Goal: Information Seeking & Learning: Compare options

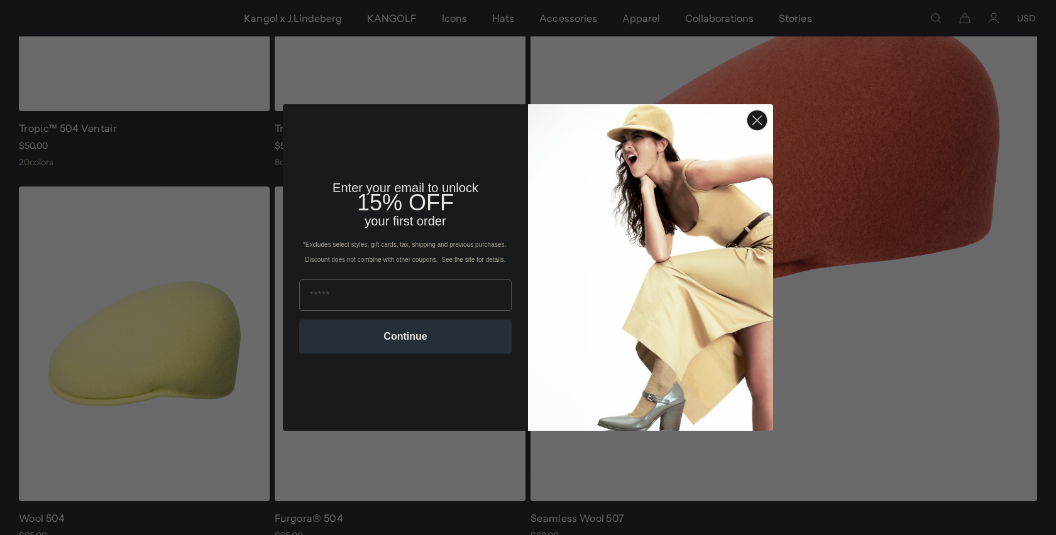
click at [760, 124] on circle "Close dialog" at bounding box center [757, 120] width 21 height 21
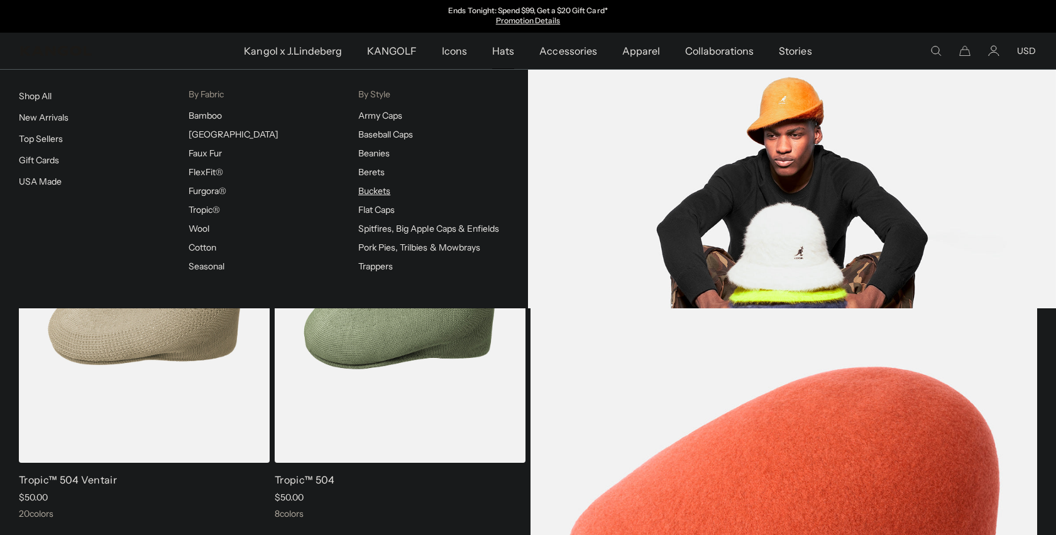
click at [371, 195] on link "Buckets" at bounding box center [374, 190] width 32 height 11
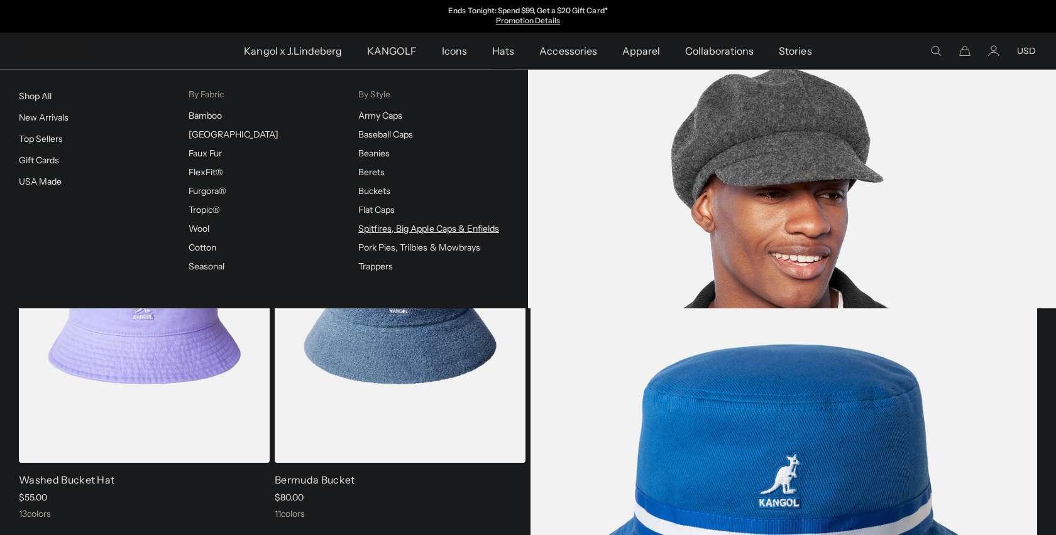
click at [378, 229] on link "Spitfires, Big Apple Caps & Enfields" at bounding box center [428, 228] width 141 height 11
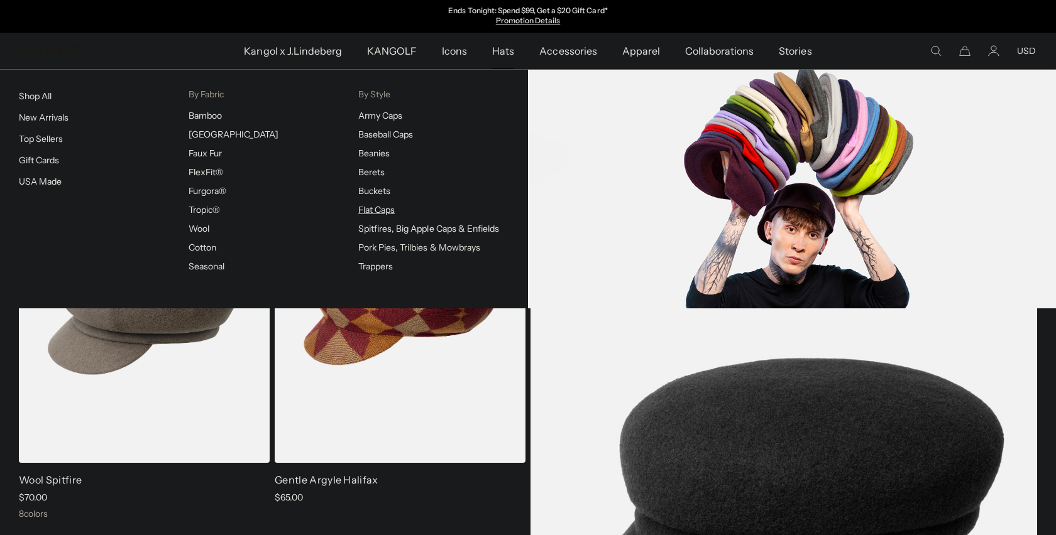
click at [371, 210] on link "Flat Caps" at bounding box center [376, 209] width 36 height 11
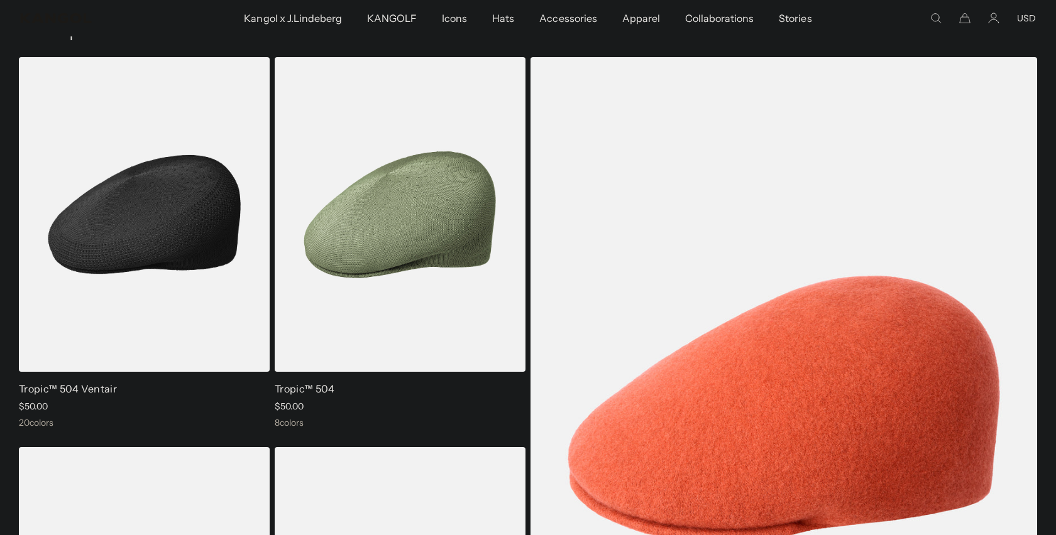
click at [226, 288] on img at bounding box center [144, 214] width 251 height 315
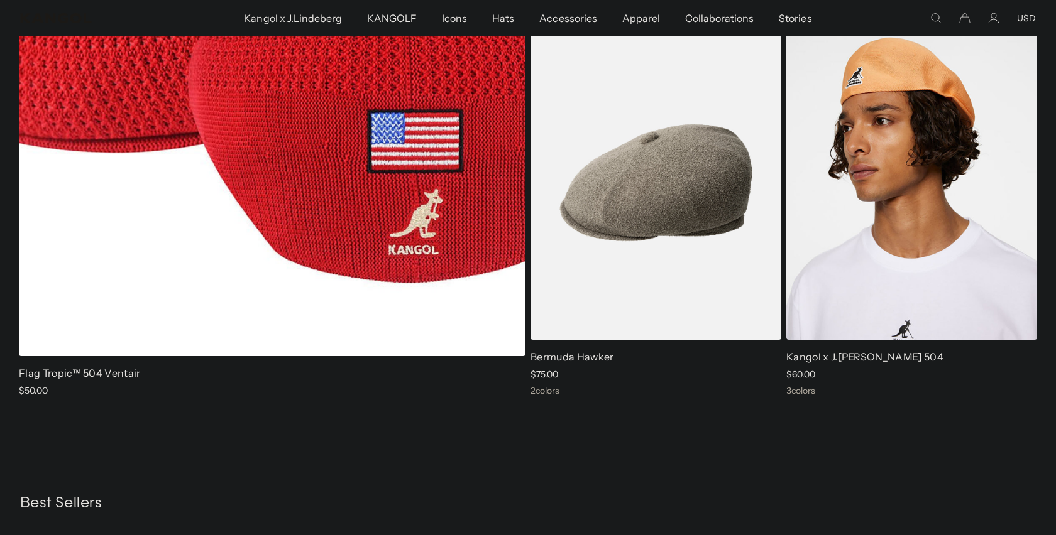
click at [637, 254] on img at bounding box center [655, 182] width 251 height 315
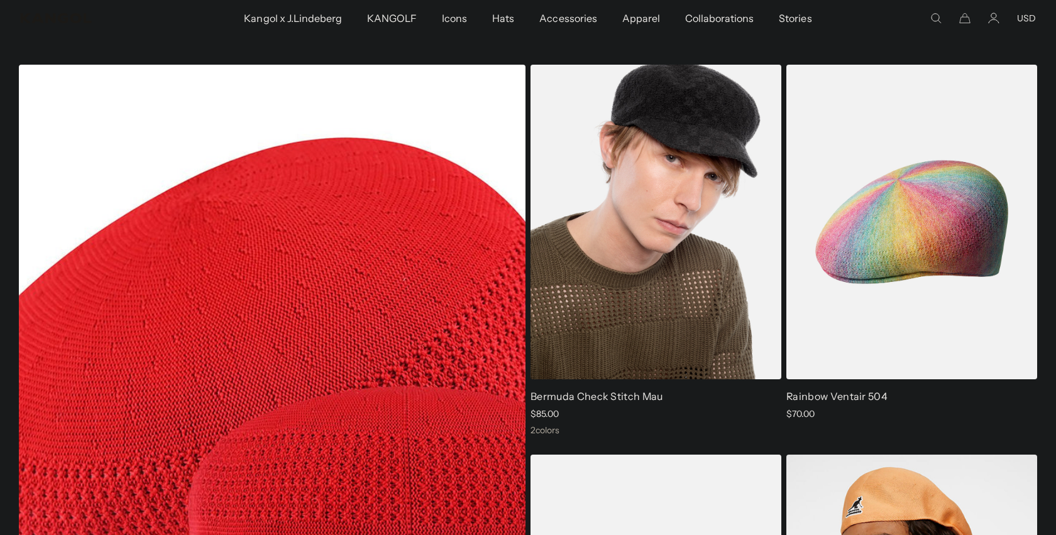
click at [588, 314] on img at bounding box center [655, 222] width 251 height 315
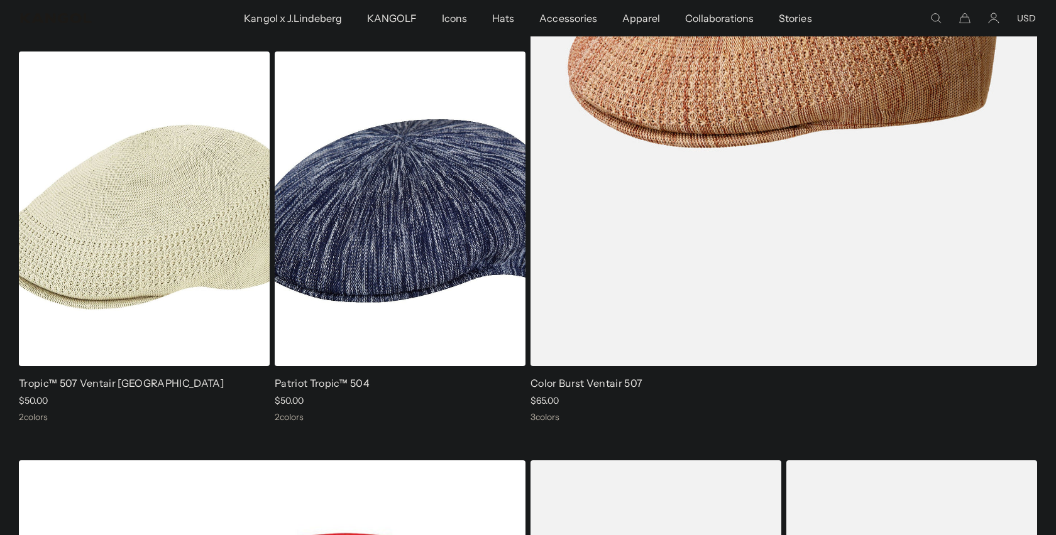
click at [184, 277] on img at bounding box center [144, 209] width 251 height 315
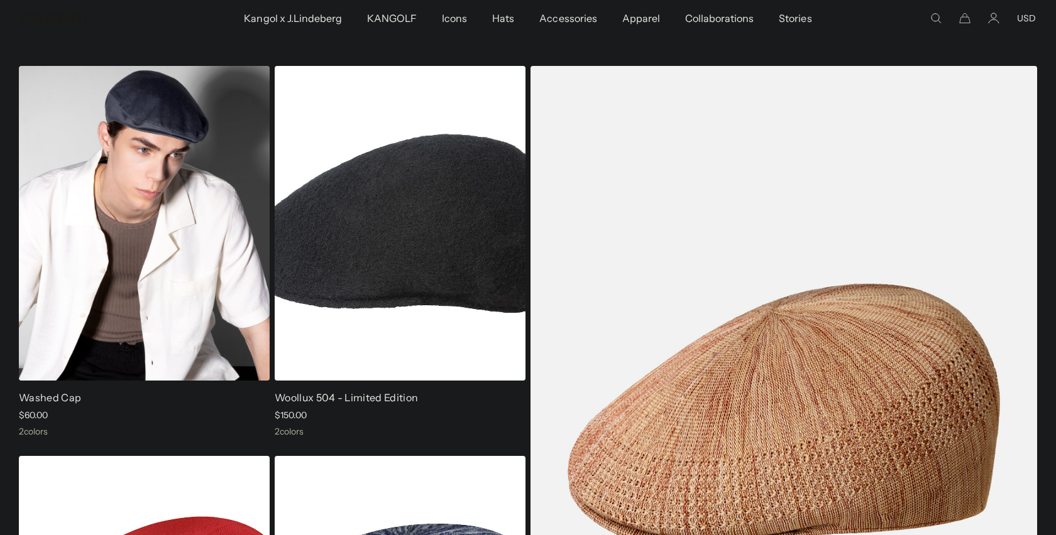
click at [221, 256] on img at bounding box center [144, 223] width 251 height 315
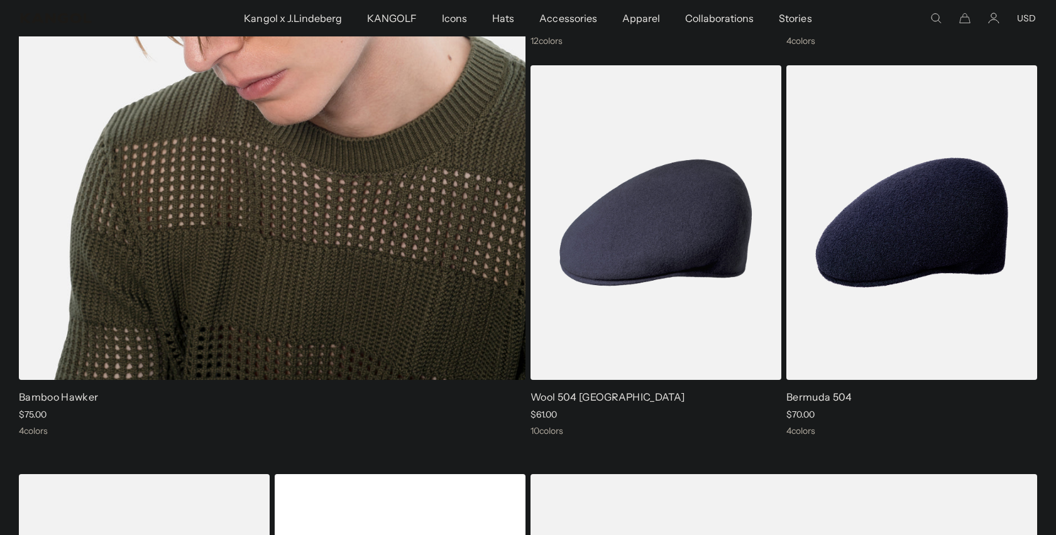
click at [391, 332] on img at bounding box center [272, 27] width 506 height 705
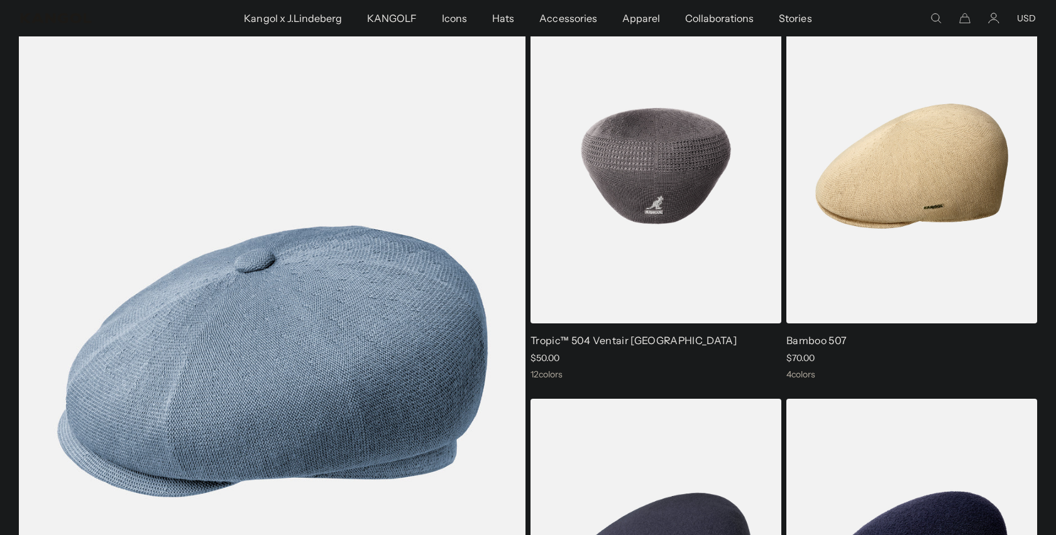
click at [649, 102] on img at bounding box center [655, 166] width 251 height 315
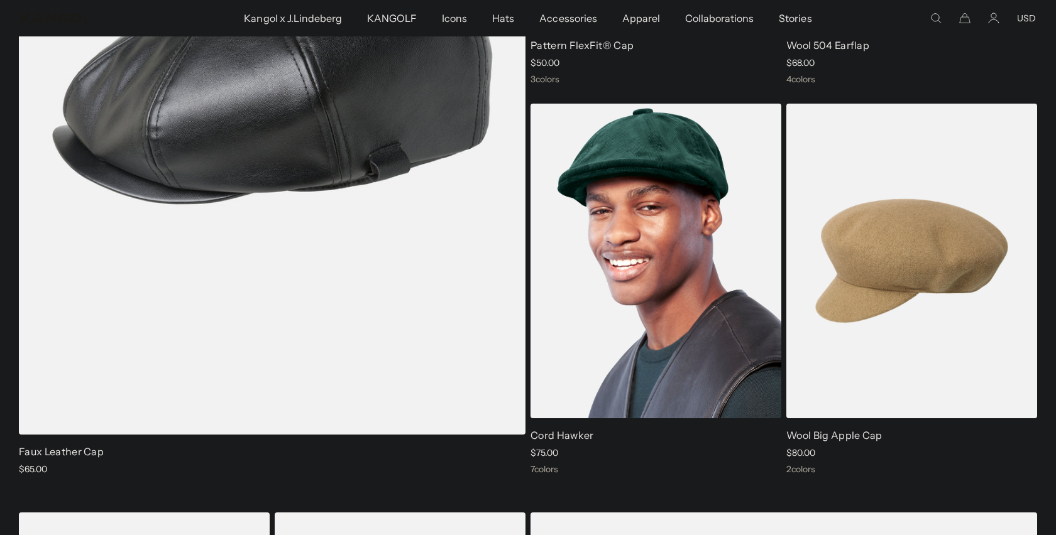
scroll to position [0, 259]
click at [726, 341] on img at bounding box center [655, 261] width 251 height 315
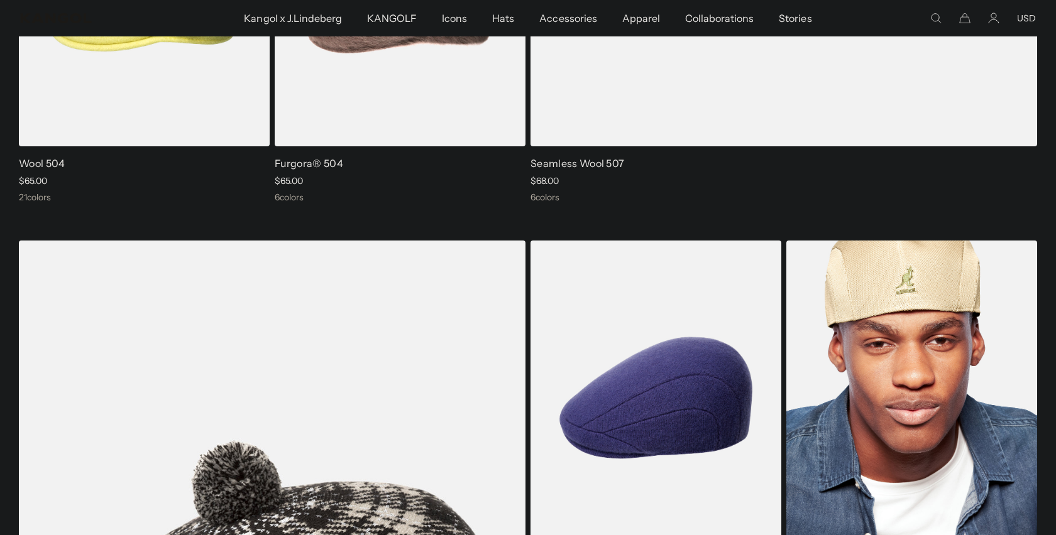
scroll to position [689, 0]
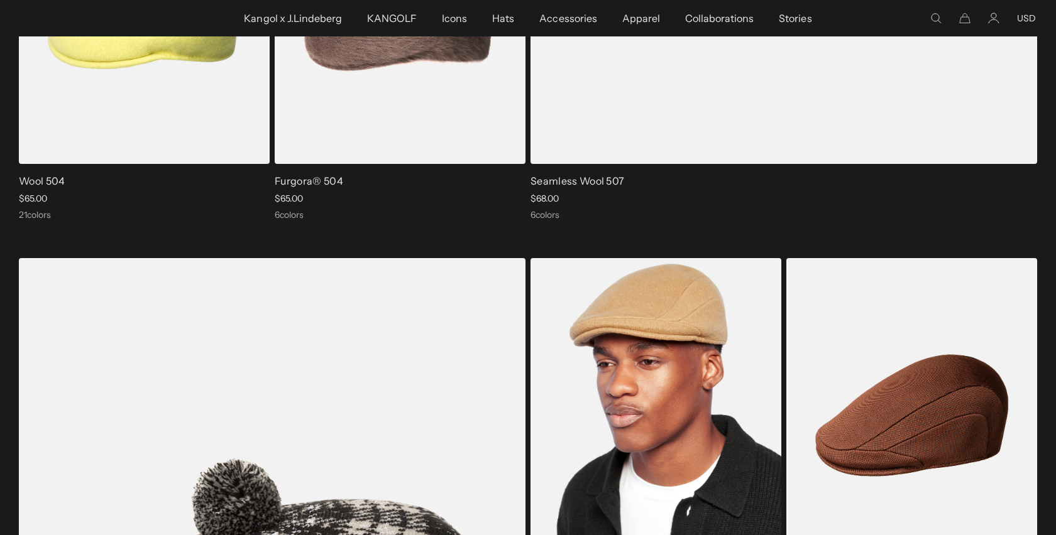
click at [740, 347] on img at bounding box center [655, 415] width 251 height 315
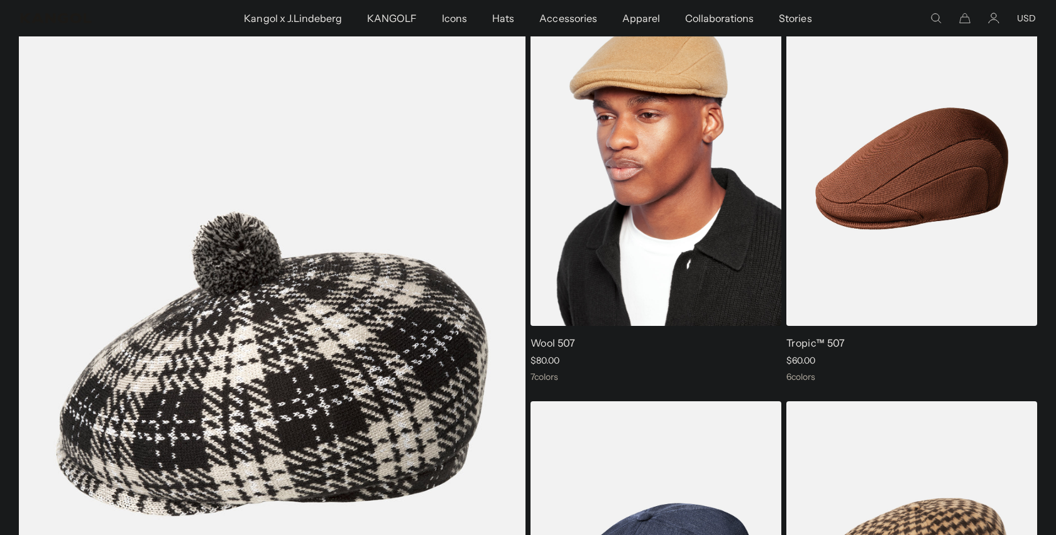
scroll to position [929, 0]
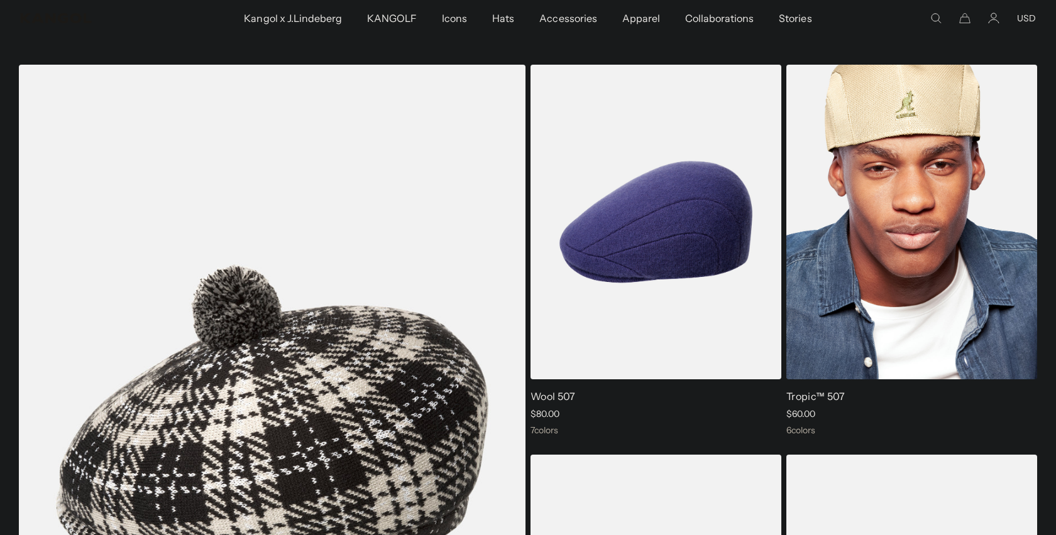
click at [860, 244] on img at bounding box center [911, 222] width 251 height 315
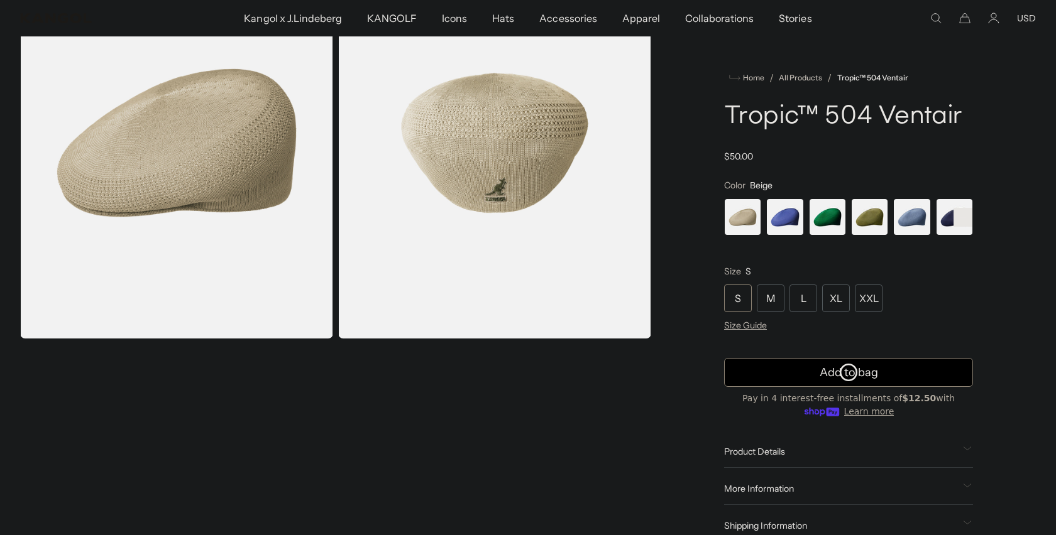
scroll to position [0, 259]
click at [741, 221] on span "1 of 22" at bounding box center [742, 217] width 37 height 37
click at [799, 219] on span "2 of 22" at bounding box center [784, 217] width 37 height 37
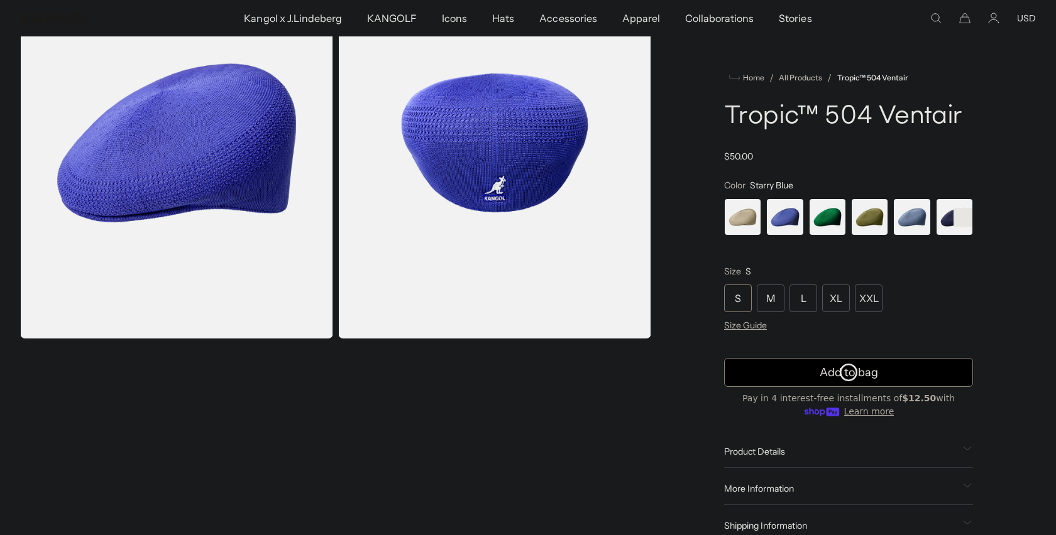
click at [822, 218] on span "3 of 22" at bounding box center [827, 217] width 37 height 37
click at [873, 225] on span "4 of 22" at bounding box center [869, 217] width 37 height 37
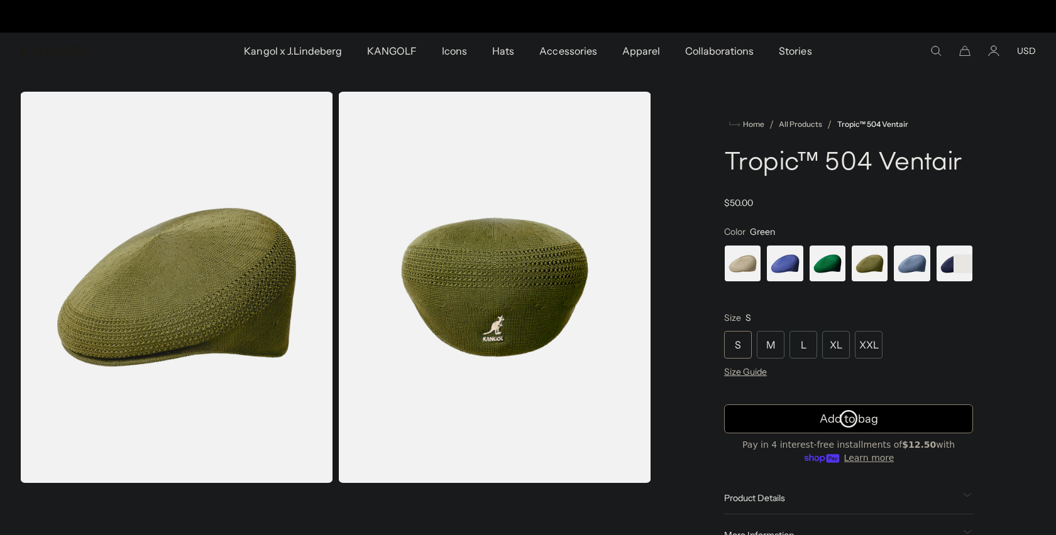
scroll to position [77, 0]
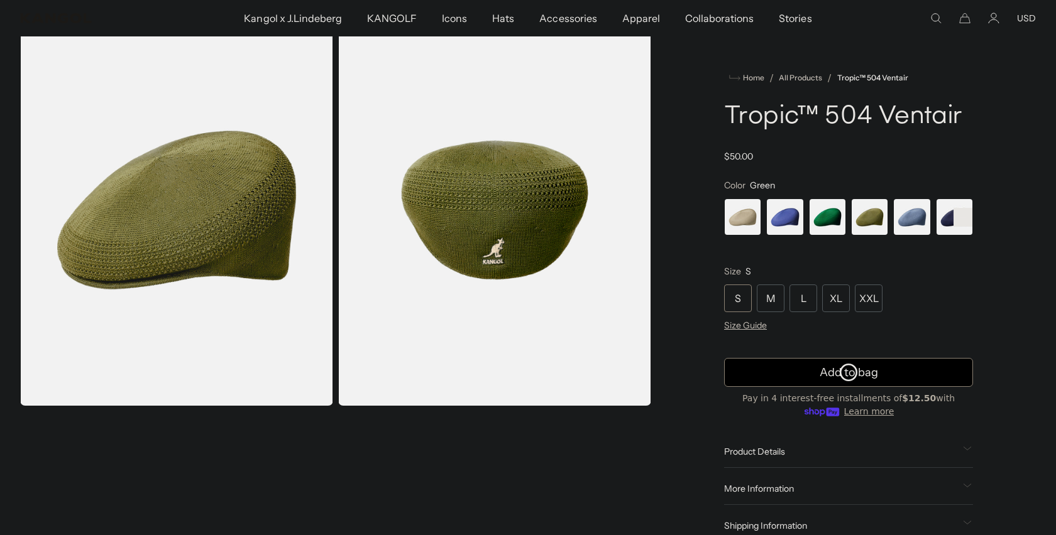
click at [961, 220] on rect at bounding box center [962, 217] width 19 height 19
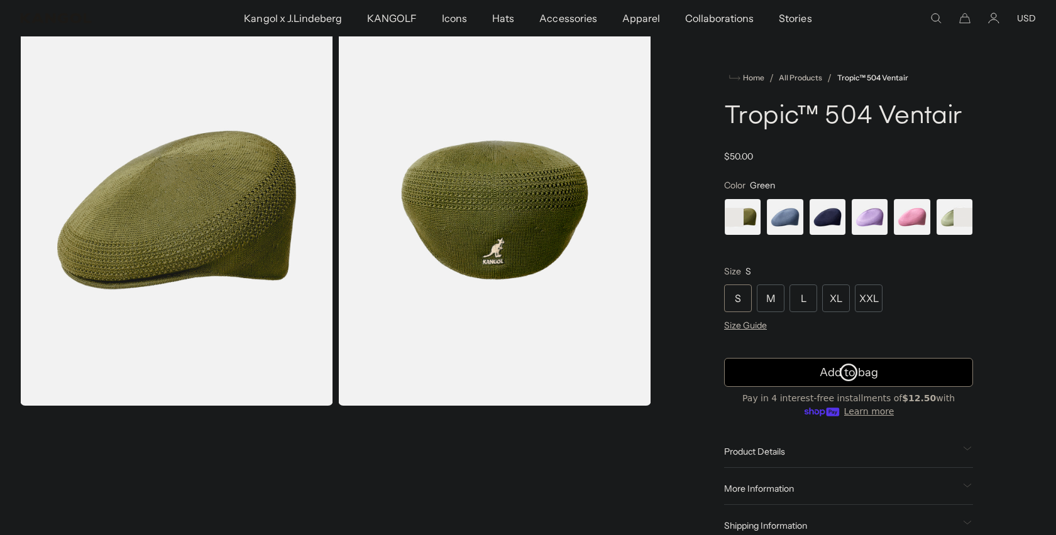
click at [961, 220] on rect at bounding box center [962, 217] width 19 height 19
click at [881, 222] on span "10 of 22" at bounding box center [869, 217] width 37 height 37
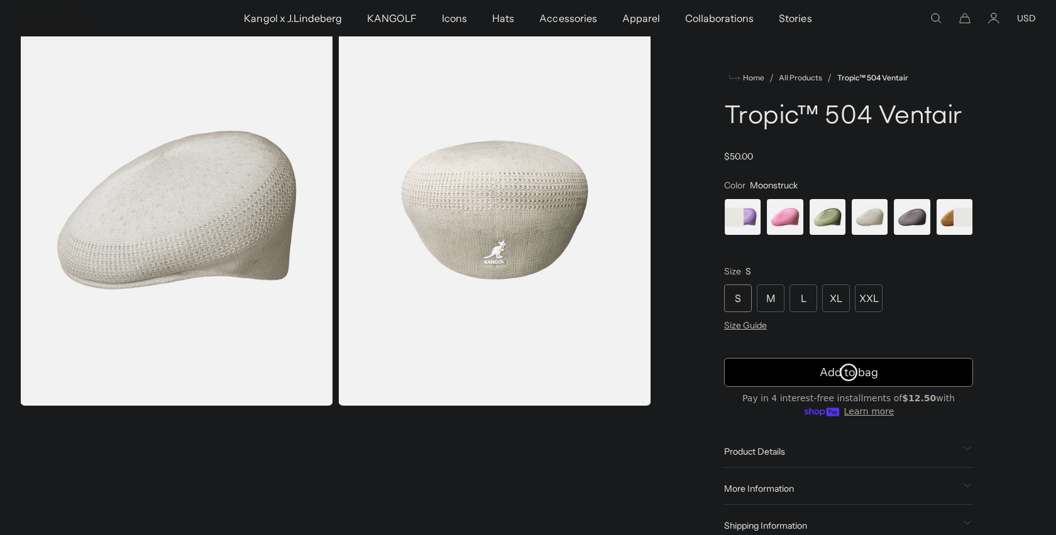
click at [921, 221] on span "11 of 22" at bounding box center [911, 217] width 37 height 37
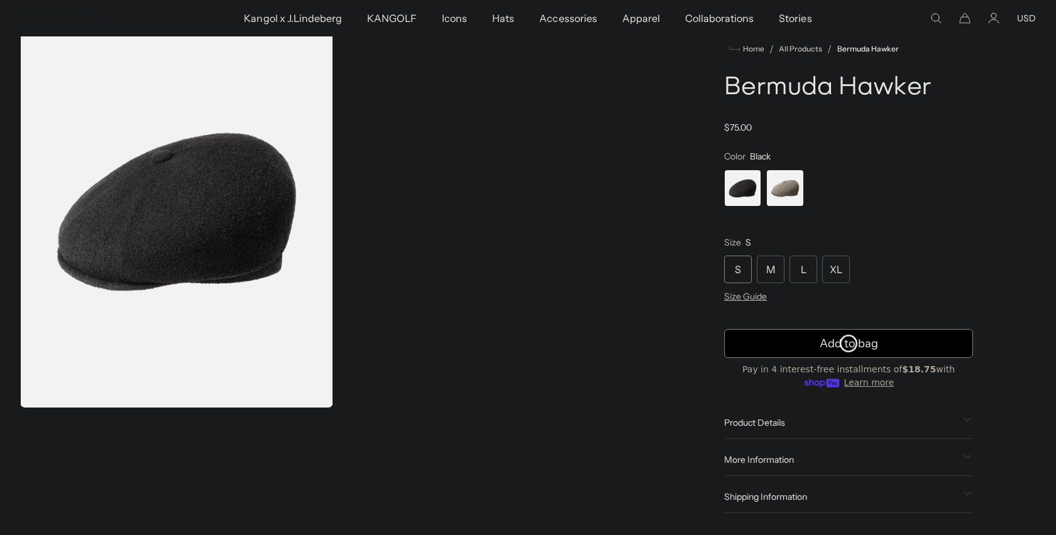
scroll to position [39, 0]
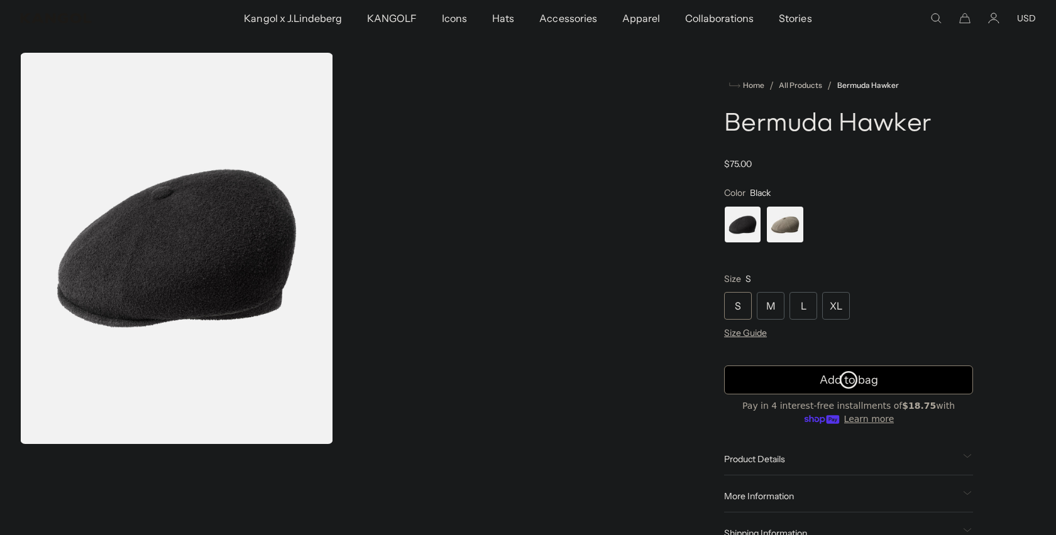
click at [782, 221] on span "2 of 2" at bounding box center [784, 224] width 37 height 37
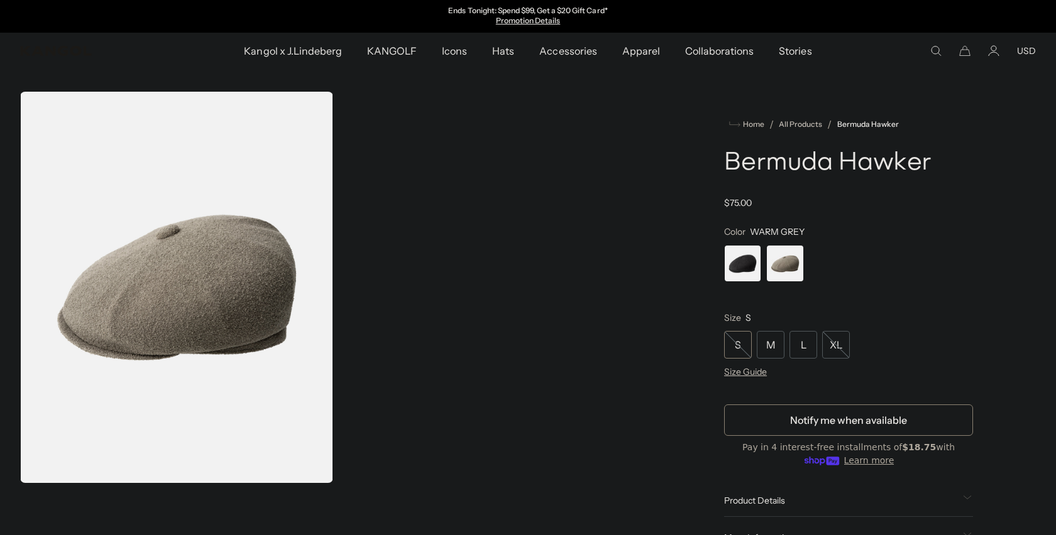
click at [138, 246] on img "Gallery Viewer" at bounding box center [176, 287] width 313 height 391
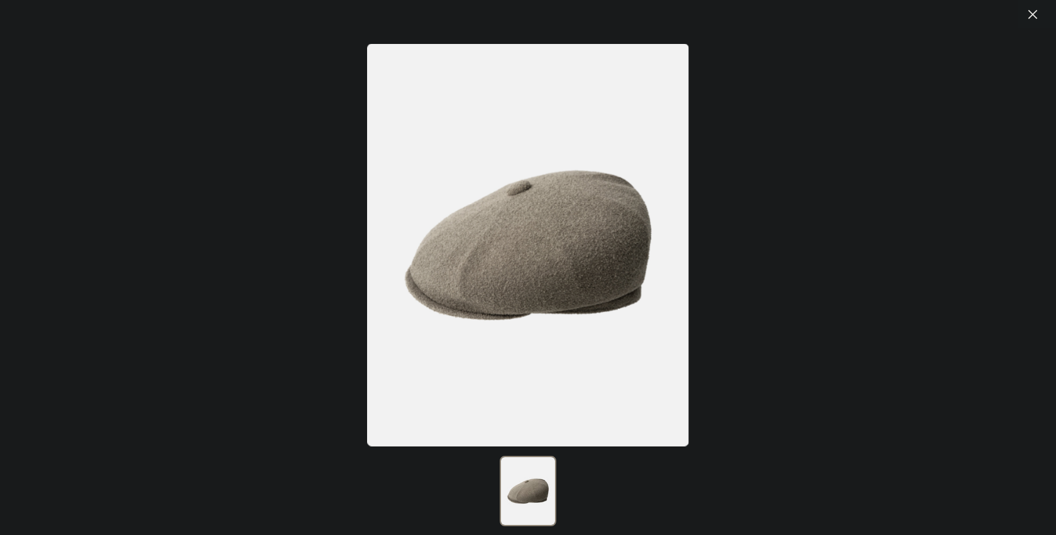
click at [1029, 19] on icon at bounding box center [1032, 14] width 13 height 13
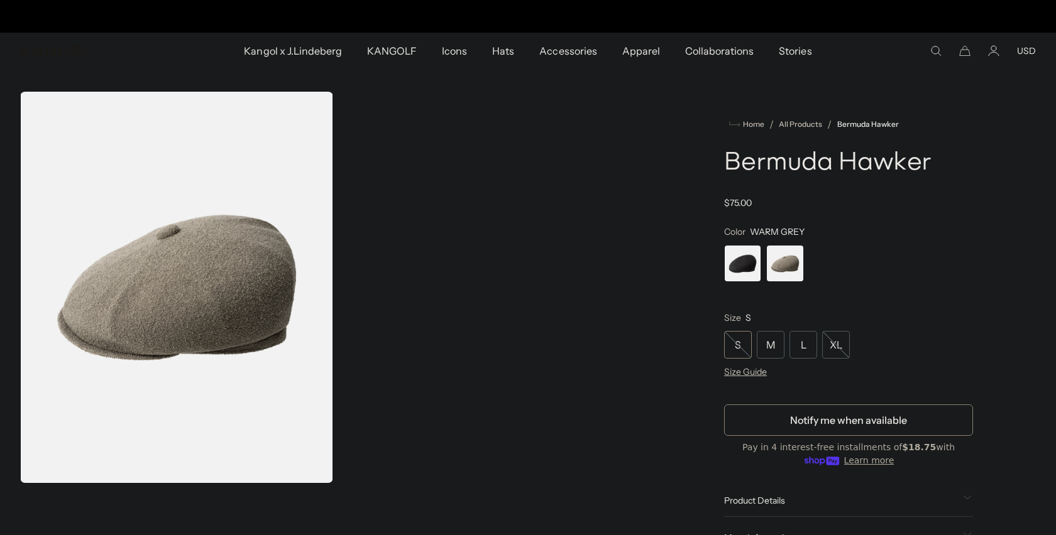
scroll to position [0, 259]
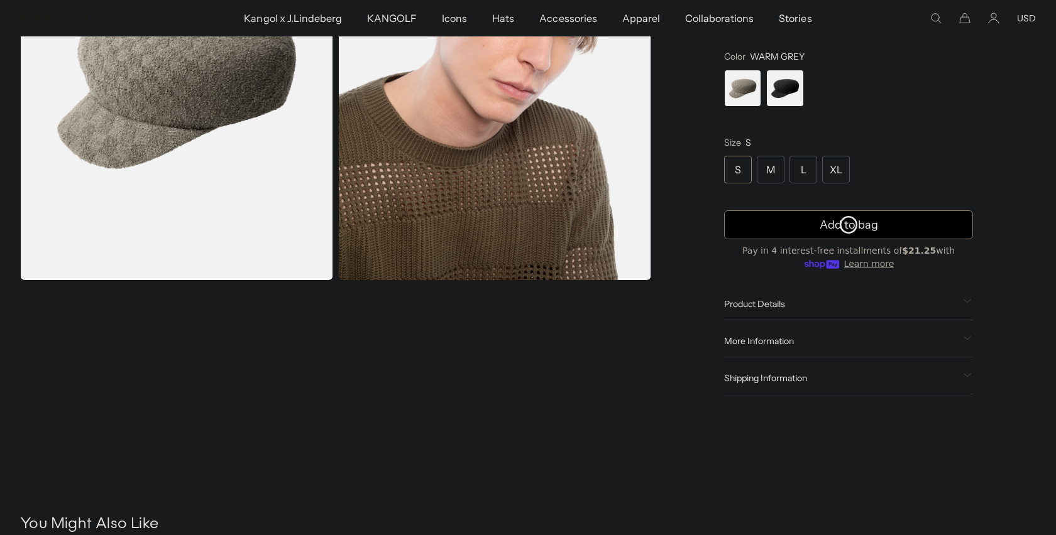
scroll to position [204, 0]
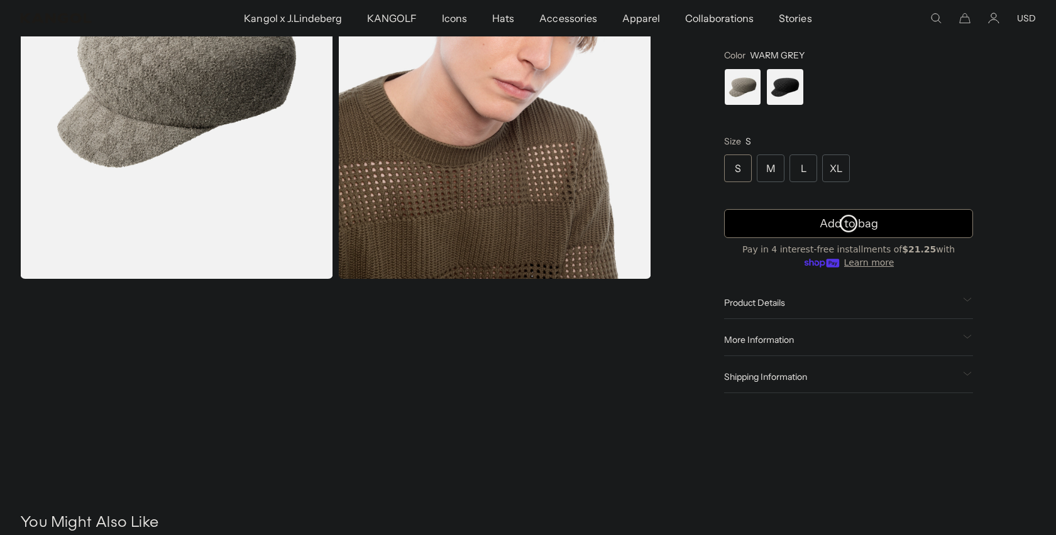
click at [802, 302] on span "Product Details" at bounding box center [841, 302] width 234 height 11
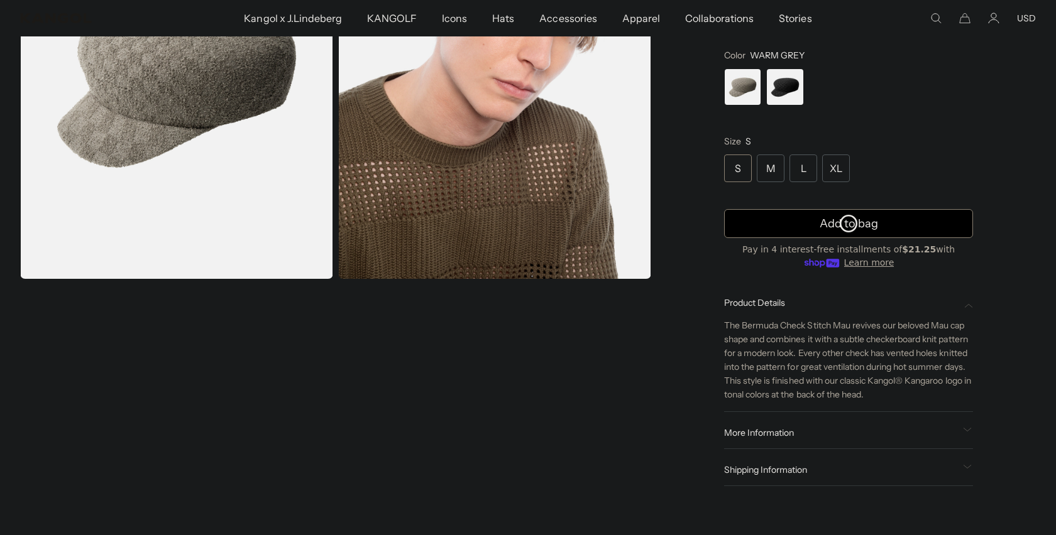
scroll to position [0, 0]
click at [797, 429] on span "More Information" at bounding box center [841, 432] width 234 height 11
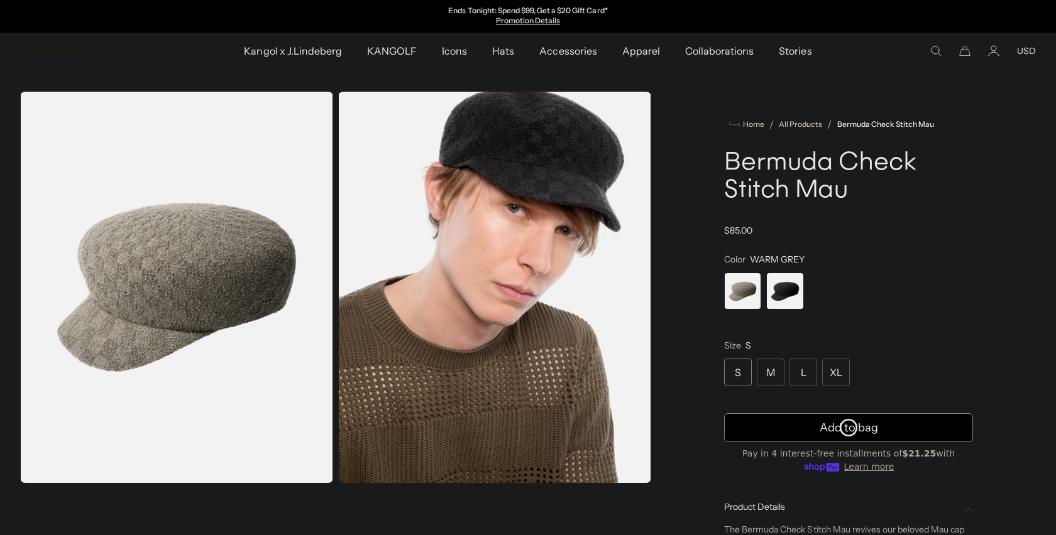
click at [794, 296] on span "2 of 2" at bounding box center [784, 291] width 37 height 37
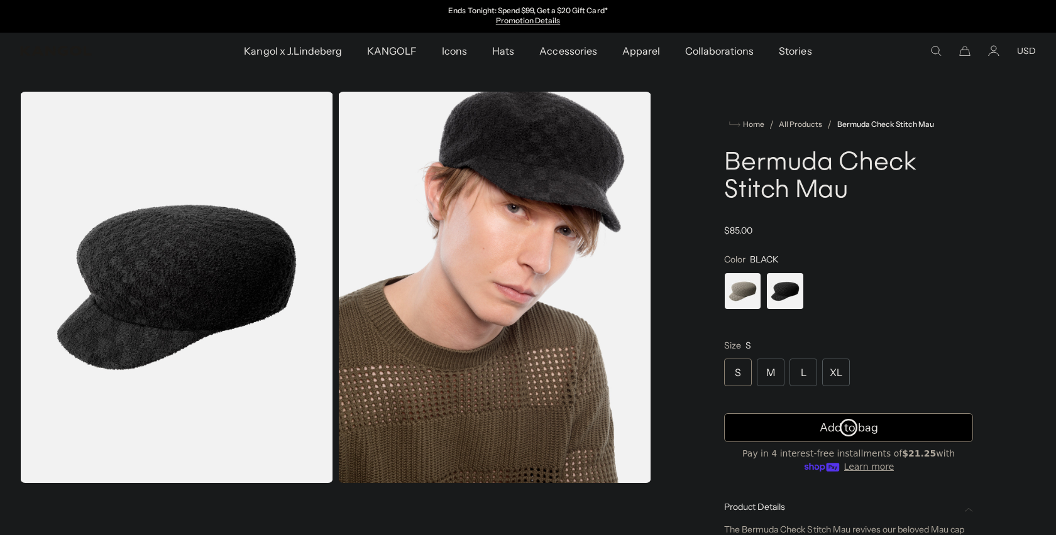
click at [730, 290] on span "1 of 2" at bounding box center [742, 291] width 37 height 37
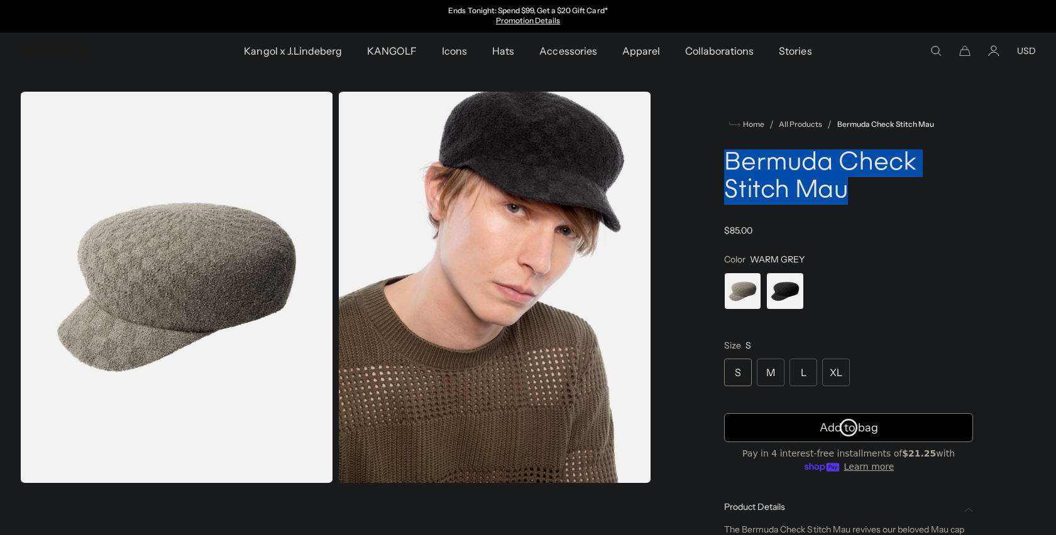
drag, startPoint x: 856, startPoint y: 186, endPoint x: 724, endPoint y: 164, distance: 133.8
click at [726, 167] on h1 "Bermuda Check Stitch Mau" at bounding box center [848, 177] width 249 height 55
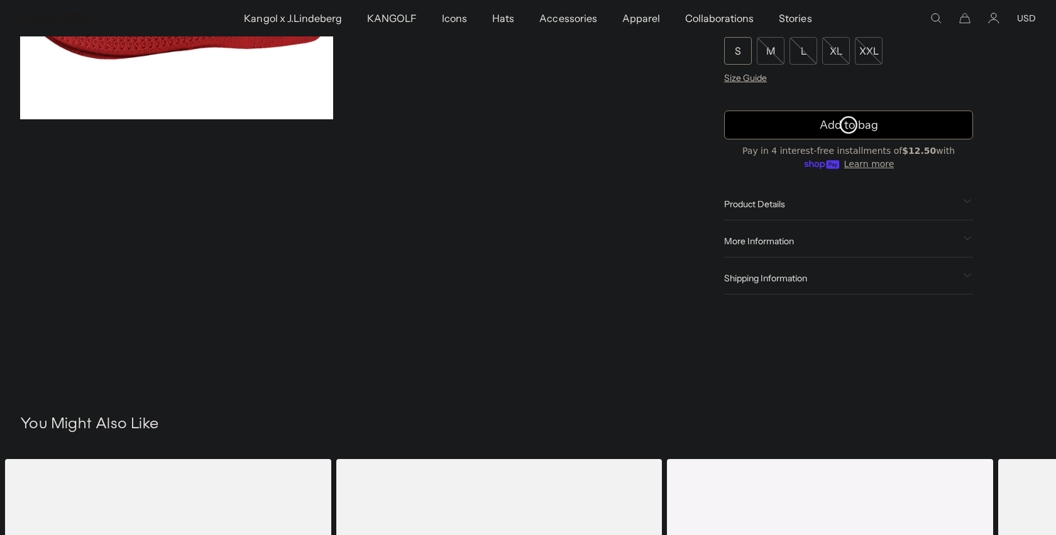
scroll to position [324, 0]
click at [762, 206] on span "Product Details" at bounding box center [841, 204] width 234 height 11
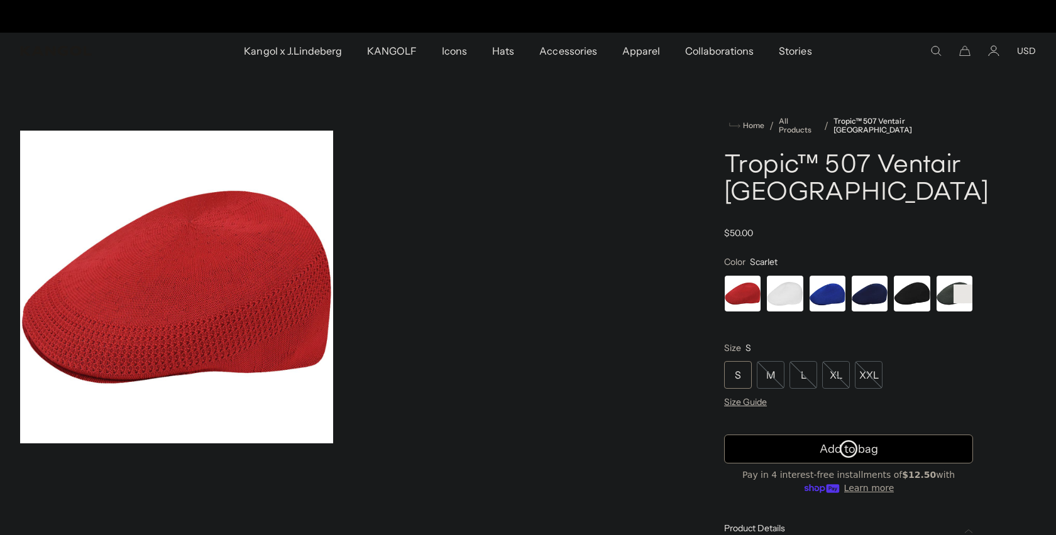
scroll to position [0, 259]
click at [949, 295] on span "6 of 7" at bounding box center [954, 293] width 37 height 37
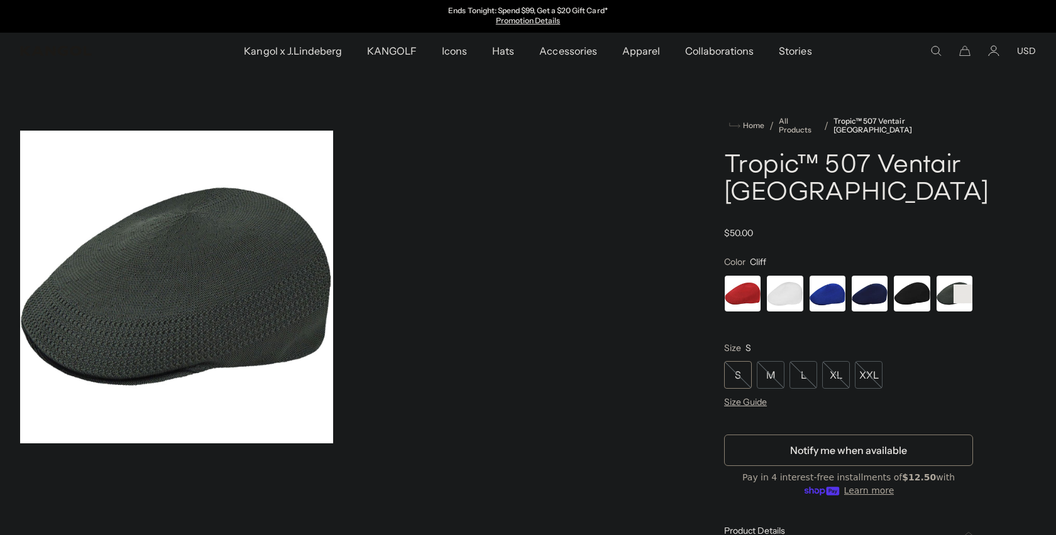
click at [961, 298] on rect at bounding box center [962, 294] width 19 height 19
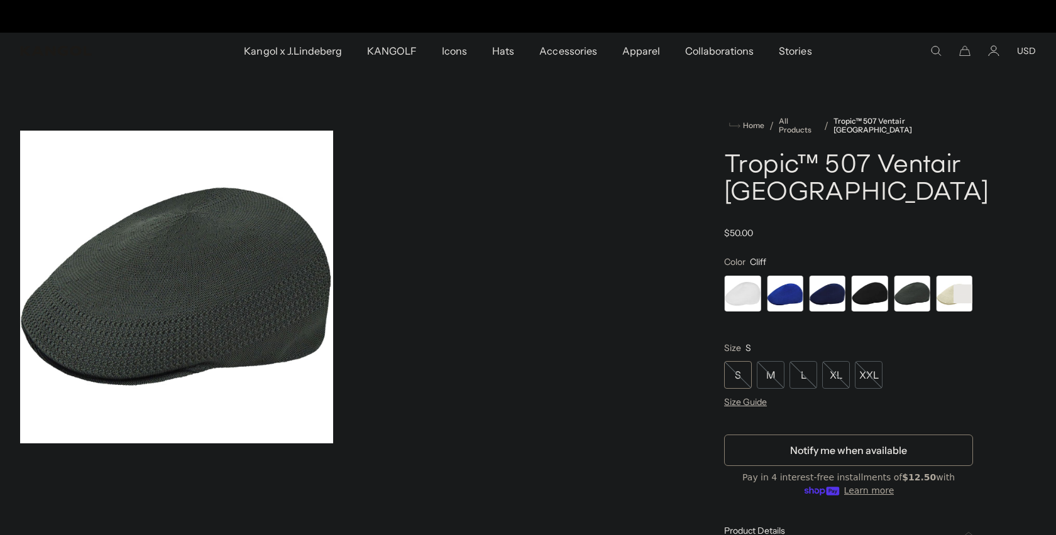
scroll to position [0, 259]
click at [948, 296] on span "7 of 7" at bounding box center [954, 293] width 37 height 37
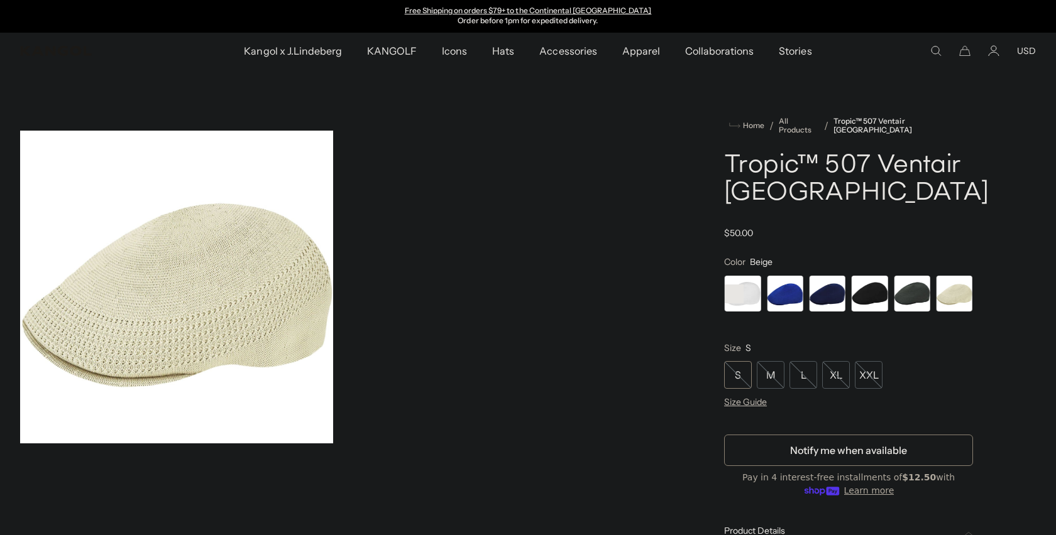
click at [900, 298] on span "6 of 7" at bounding box center [911, 293] width 37 height 37
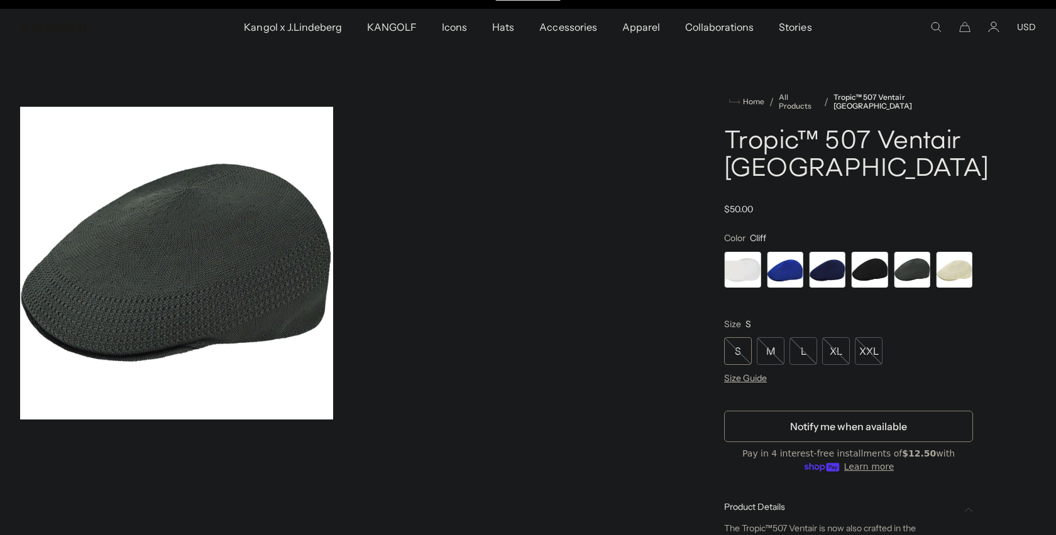
scroll to position [16, 0]
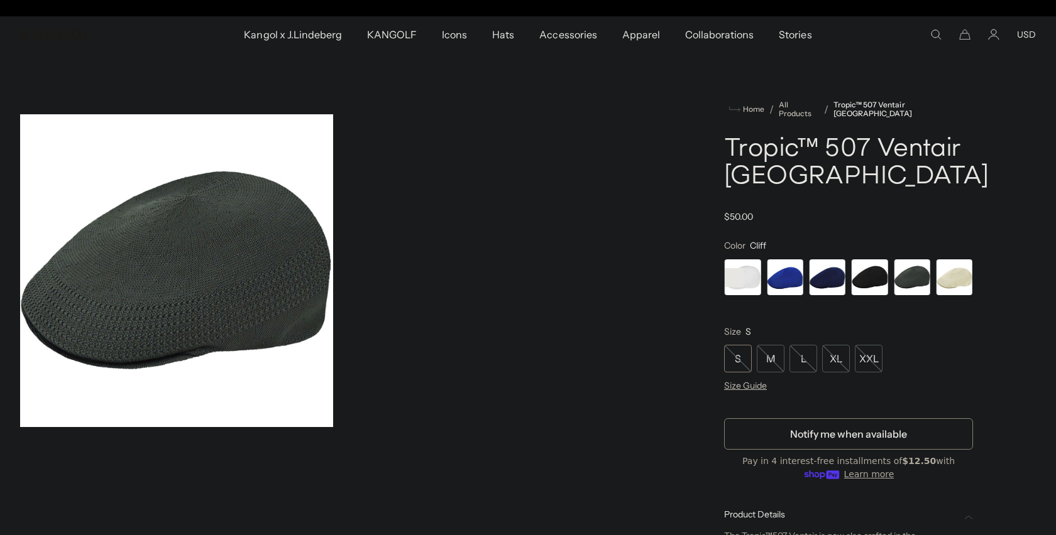
click at [880, 283] on span "5 of 7" at bounding box center [869, 277] width 37 height 37
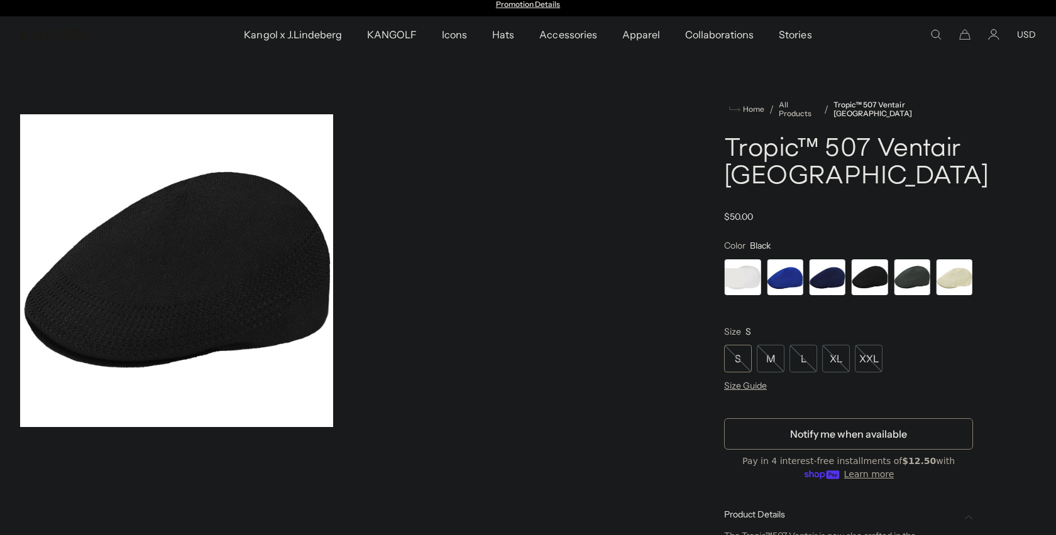
scroll to position [0, 259]
click at [909, 281] on span "6 of 7" at bounding box center [911, 277] width 37 height 37
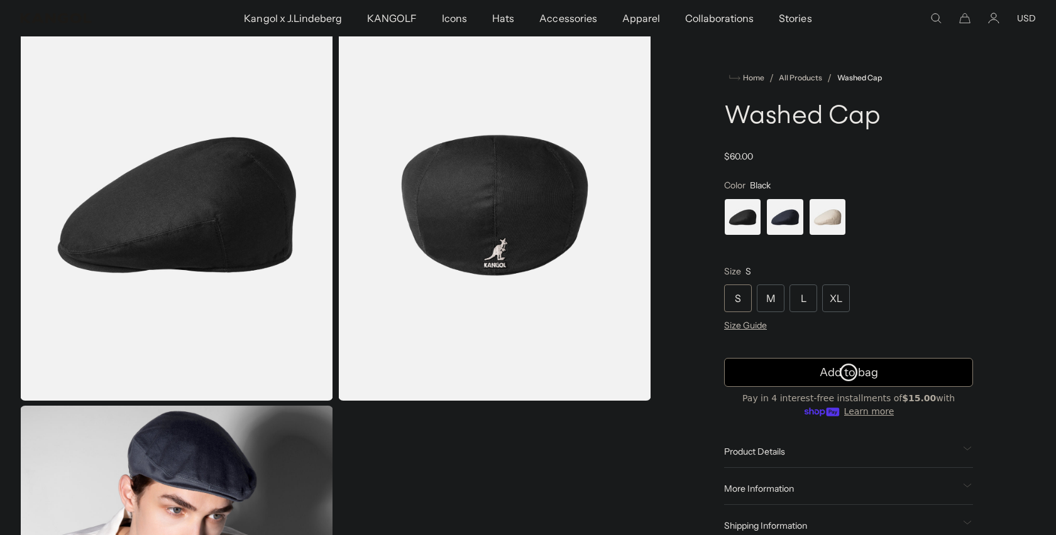
scroll to position [0, 259]
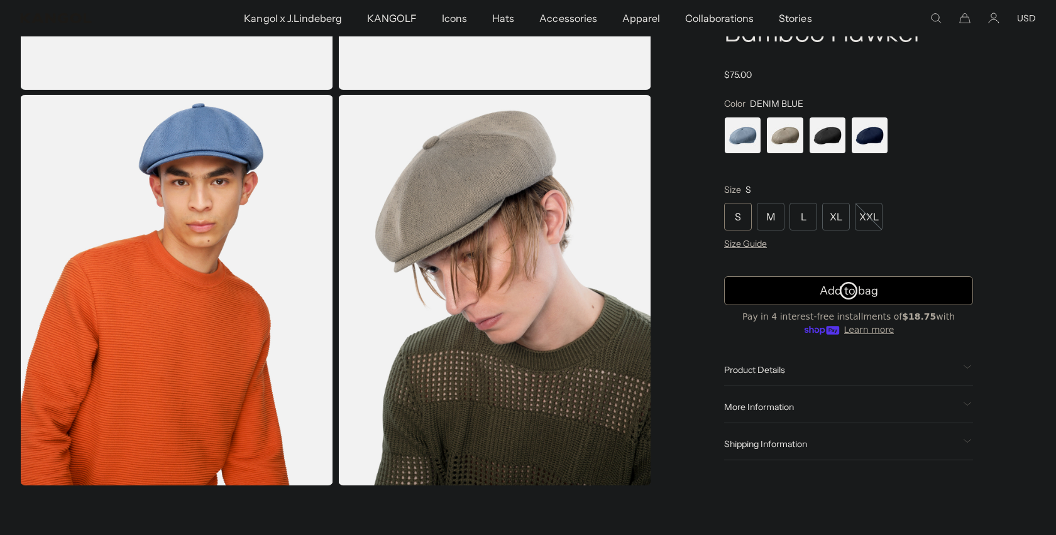
scroll to position [0, 259]
click at [780, 143] on span "2 of 4" at bounding box center [784, 135] width 37 height 37
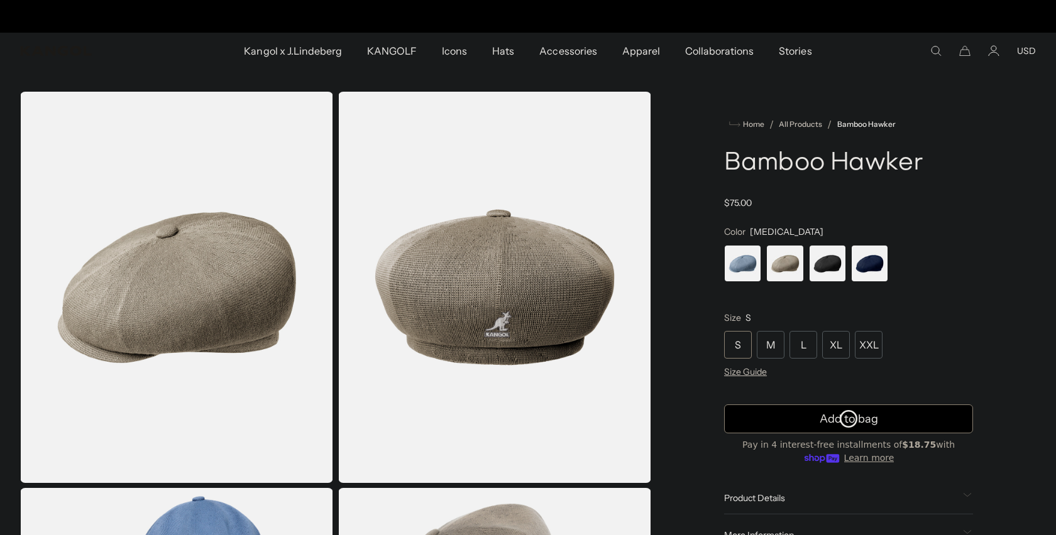
scroll to position [0, 259]
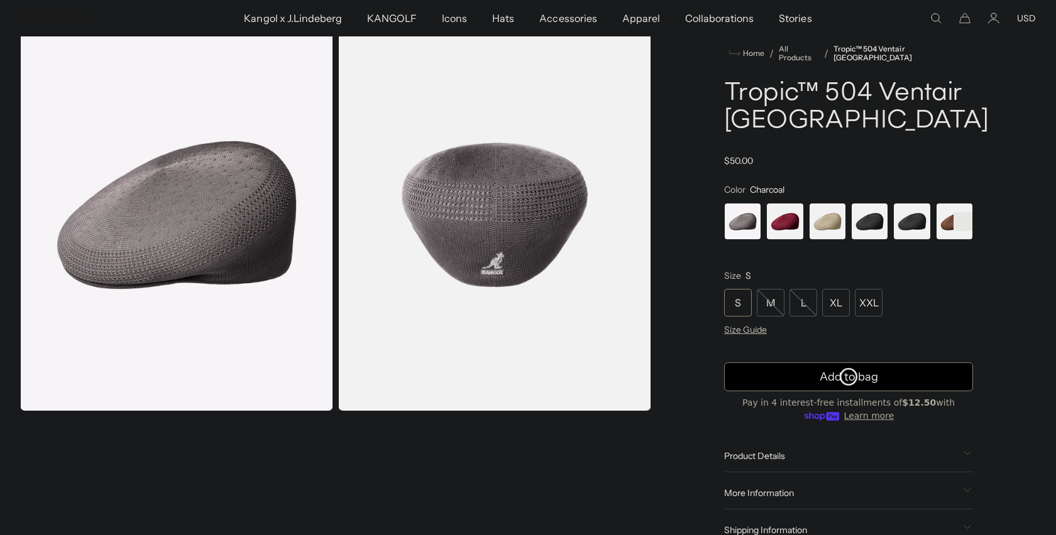
scroll to position [35, 0]
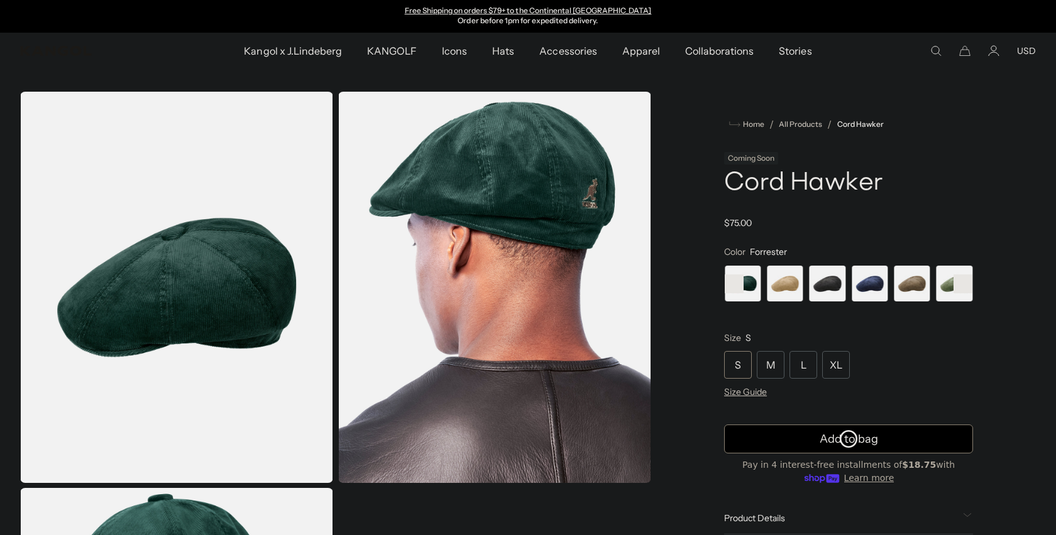
click at [969, 280] on rect at bounding box center [962, 284] width 19 height 19
click at [947, 286] on span "9 of 9" at bounding box center [954, 283] width 37 height 37
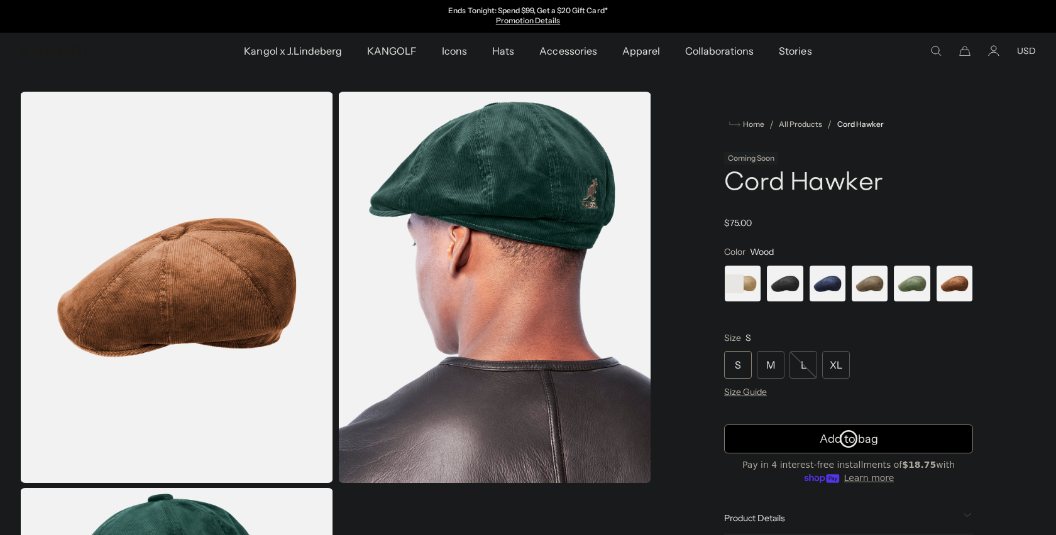
click at [865, 286] on span "7 of 9" at bounding box center [869, 283] width 37 height 37
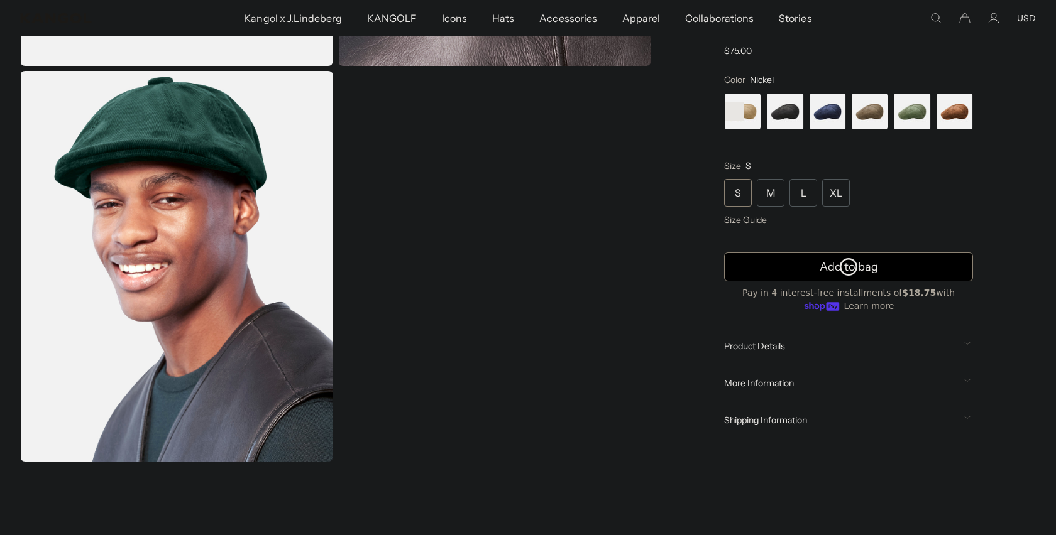
scroll to position [0, 259]
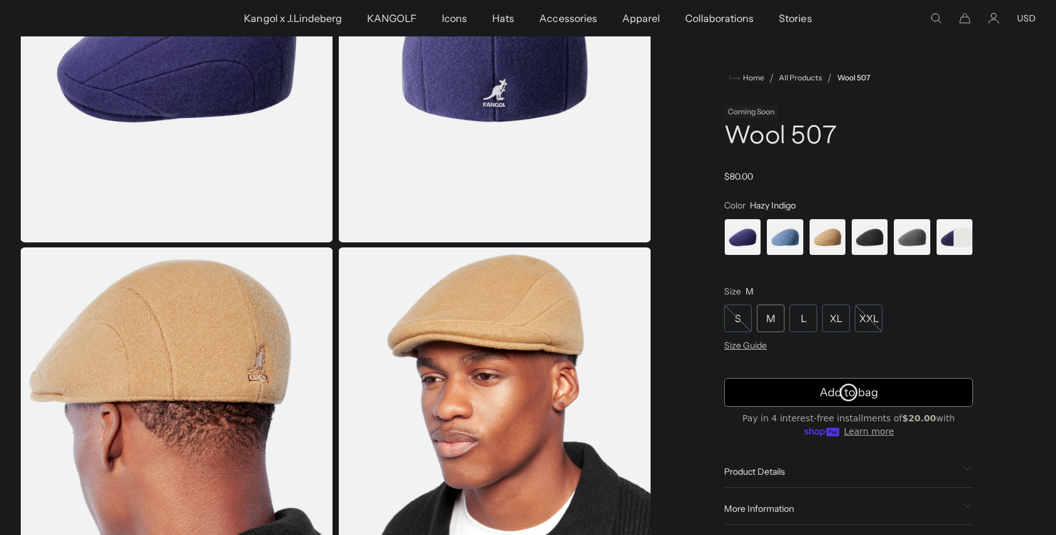
scroll to position [0, 259]
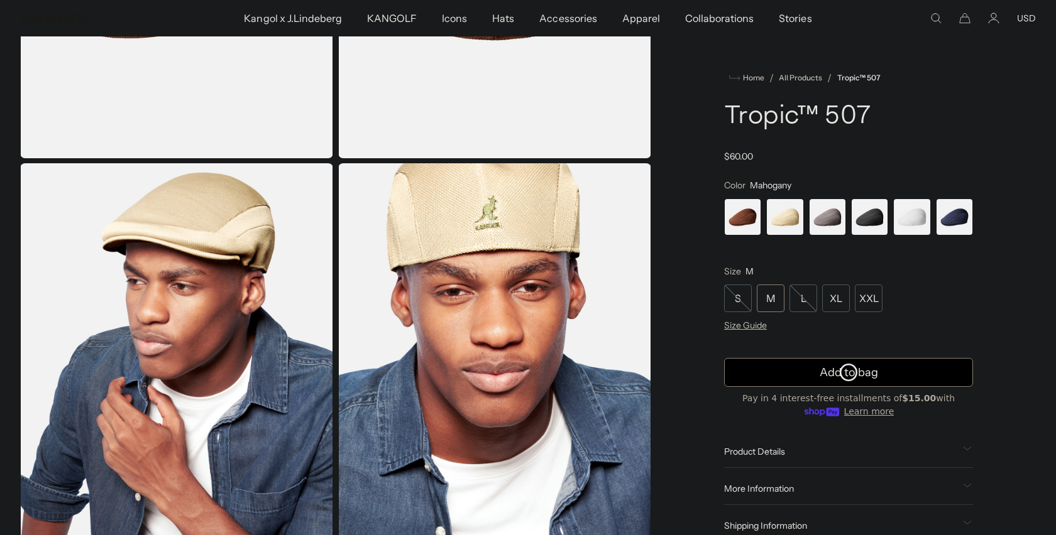
click at [954, 223] on span "6 of 6" at bounding box center [954, 217] width 37 height 37
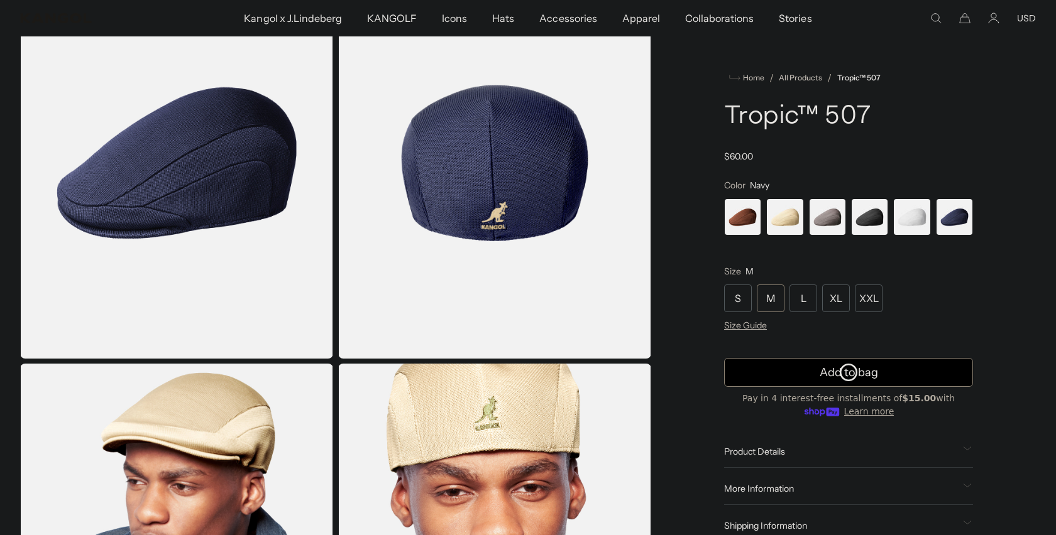
click at [871, 226] on span "4 of 6" at bounding box center [869, 217] width 37 height 37
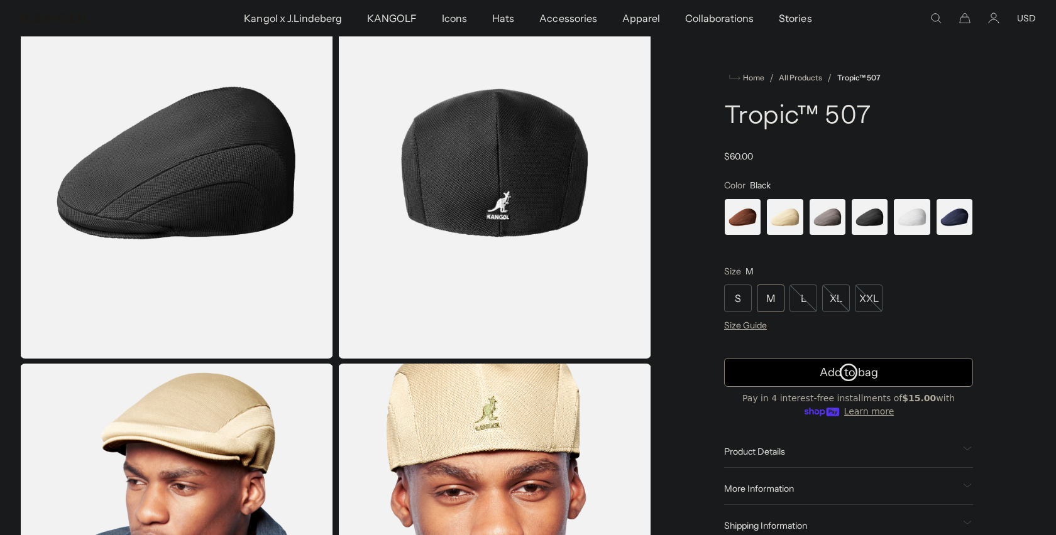
scroll to position [0, 259]
click at [836, 226] on span "3 of 6" at bounding box center [827, 217] width 37 height 37
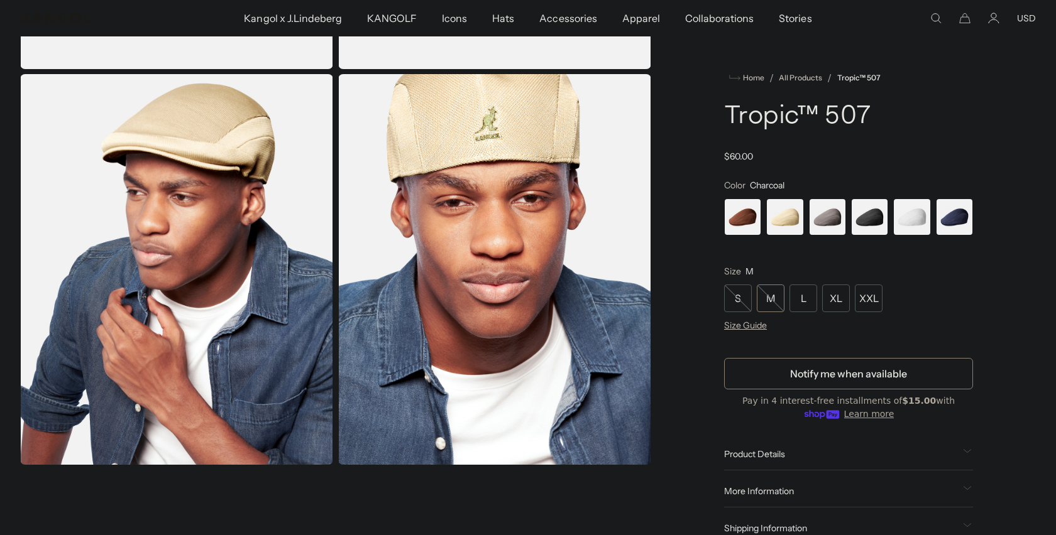
scroll to position [415, 0]
click at [794, 449] on span "Product Details" at bounding box center [841, 454] width 234 height 11
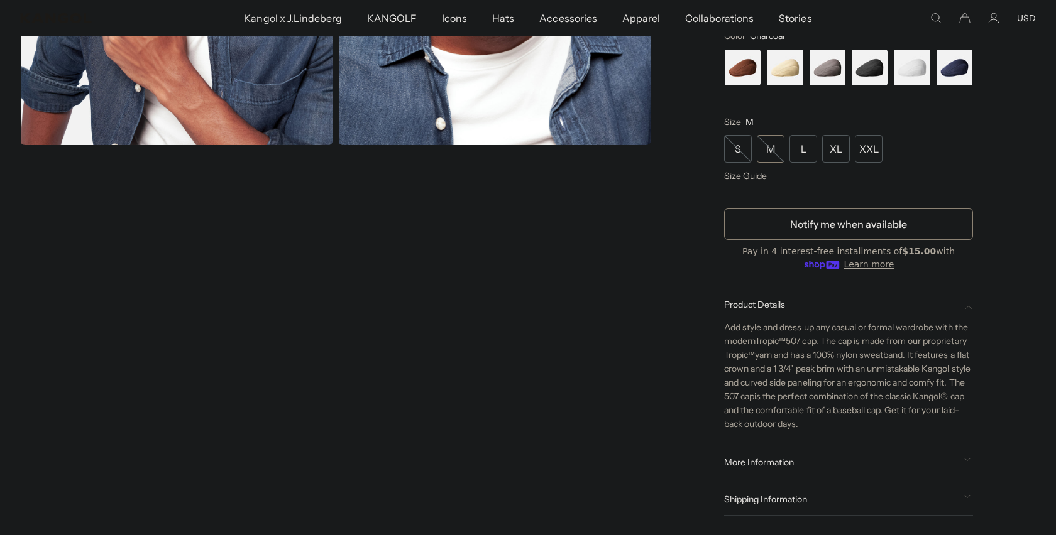
scroll to position [0, 259]
click at [794, 461] on span "More Information" at bounding box center [841, 462] width 234 height 11
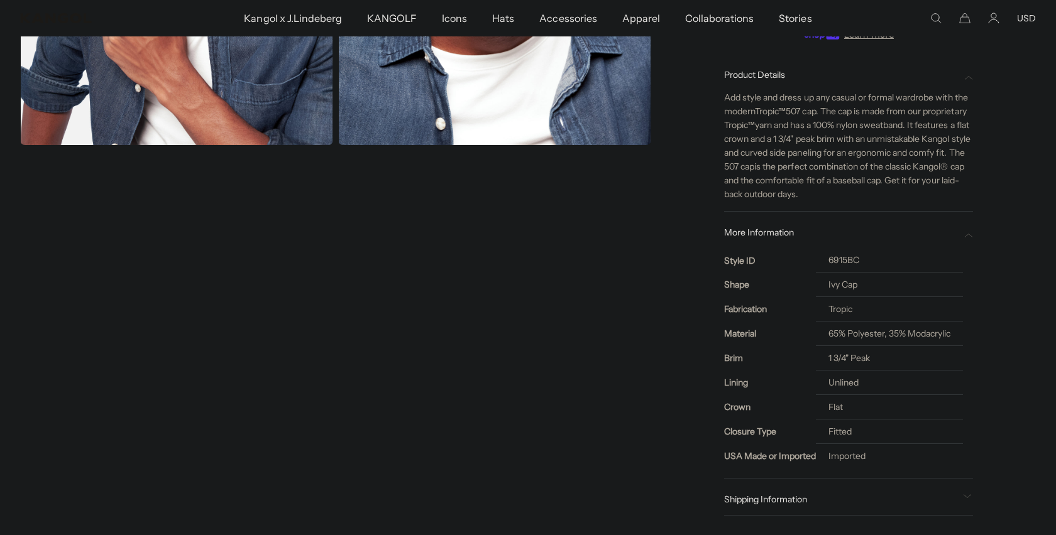
scroll to position [0, 0]
click at [792, 463] on th "USA Made or Imported" at bounding box center [770, 456] width 92 height 25
